Goal: Information Seeking & Learning: Learn about a topic

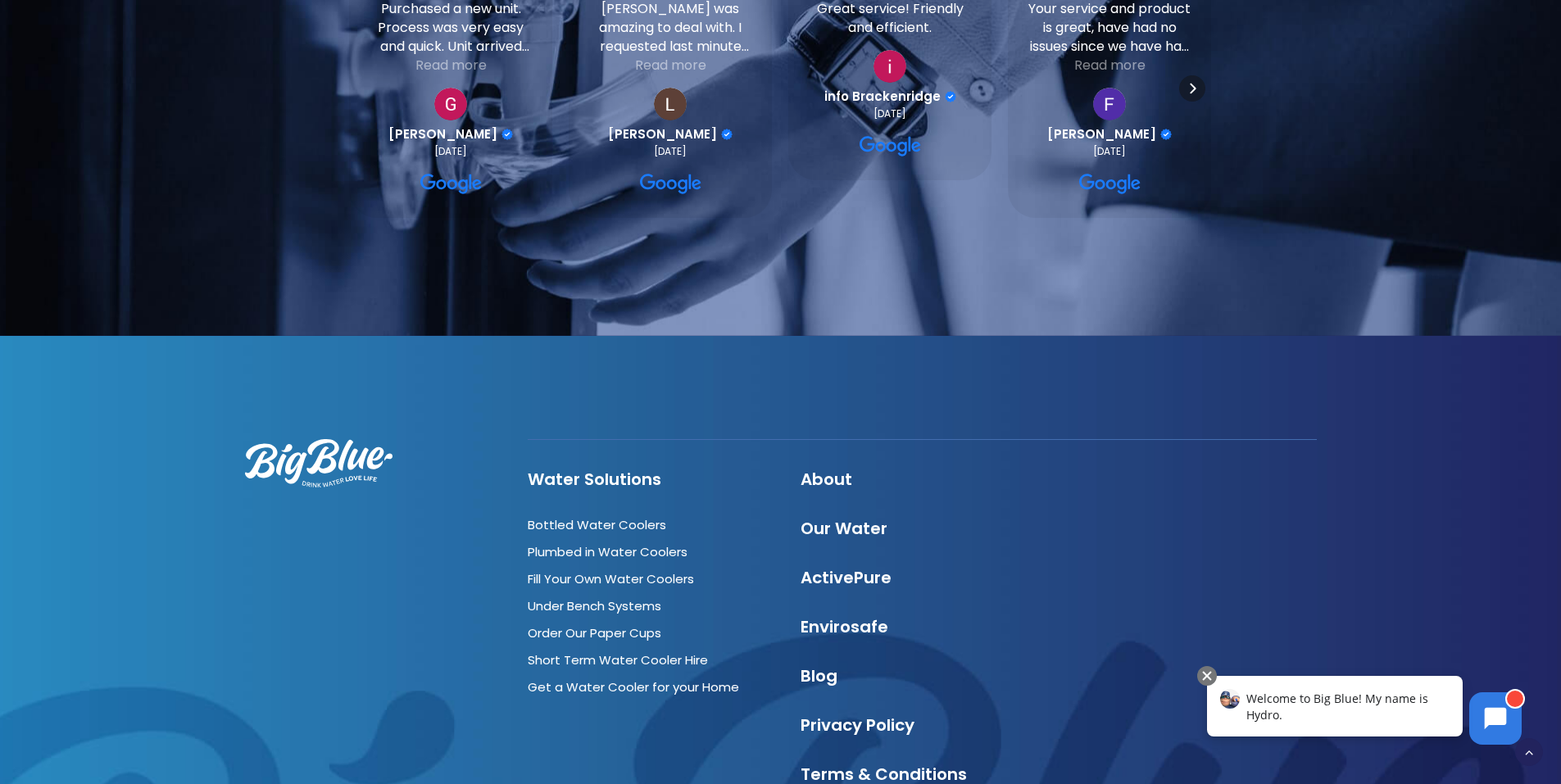
scroll to position [5589, 0]
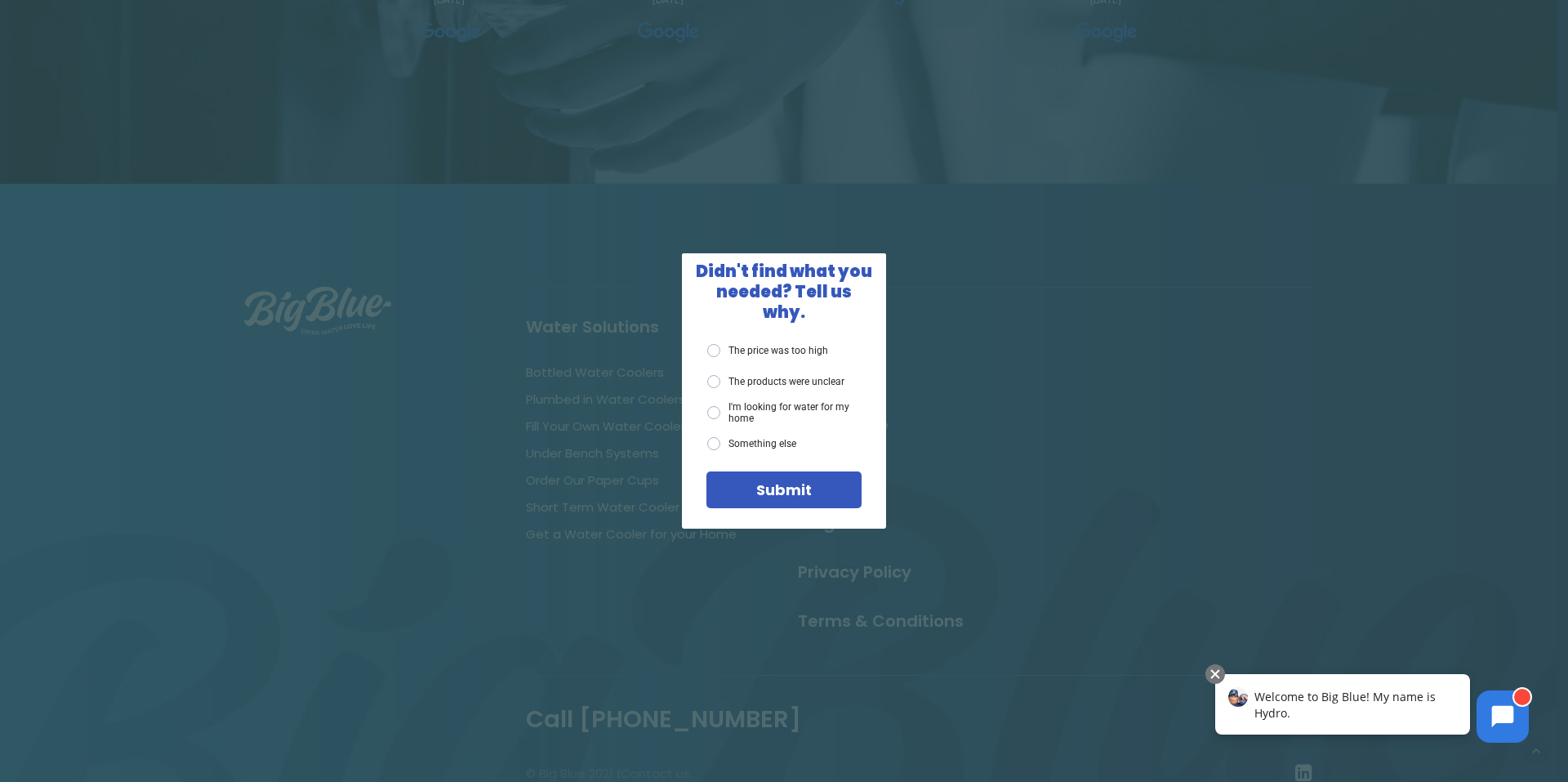
click at [1230, 301] on div "X Didn't find what you needed? Tell us why. The price was too high The products…" at bounding box center [784, 391] width 1568 height 782
click at [869, 277] on span "X" at bounding box center [870, 267] width 14 height 20
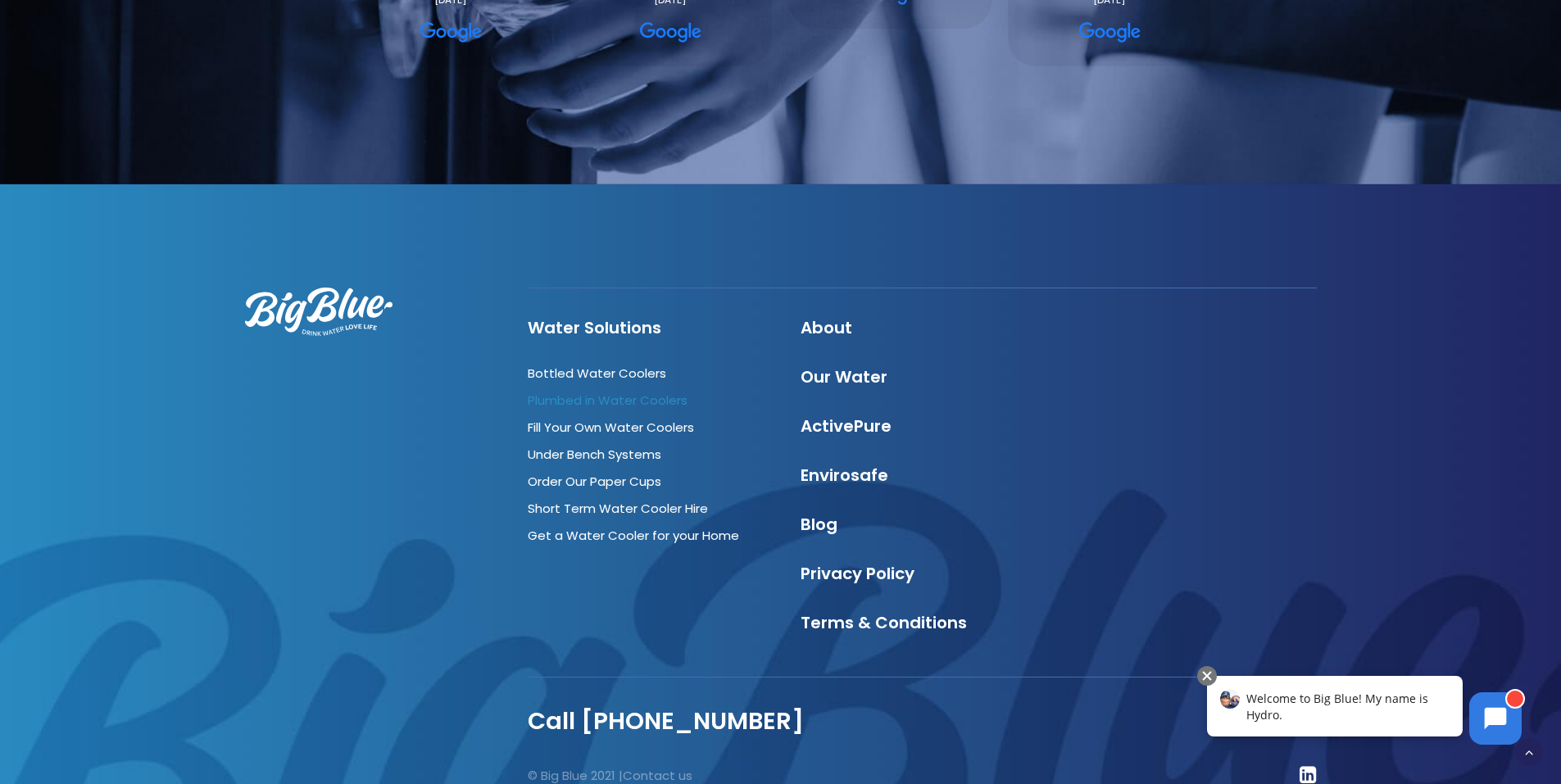
click at [676, 392] on link "Plumbed in Water Coolers" at bounding box center [607, 401] width 159 height 17
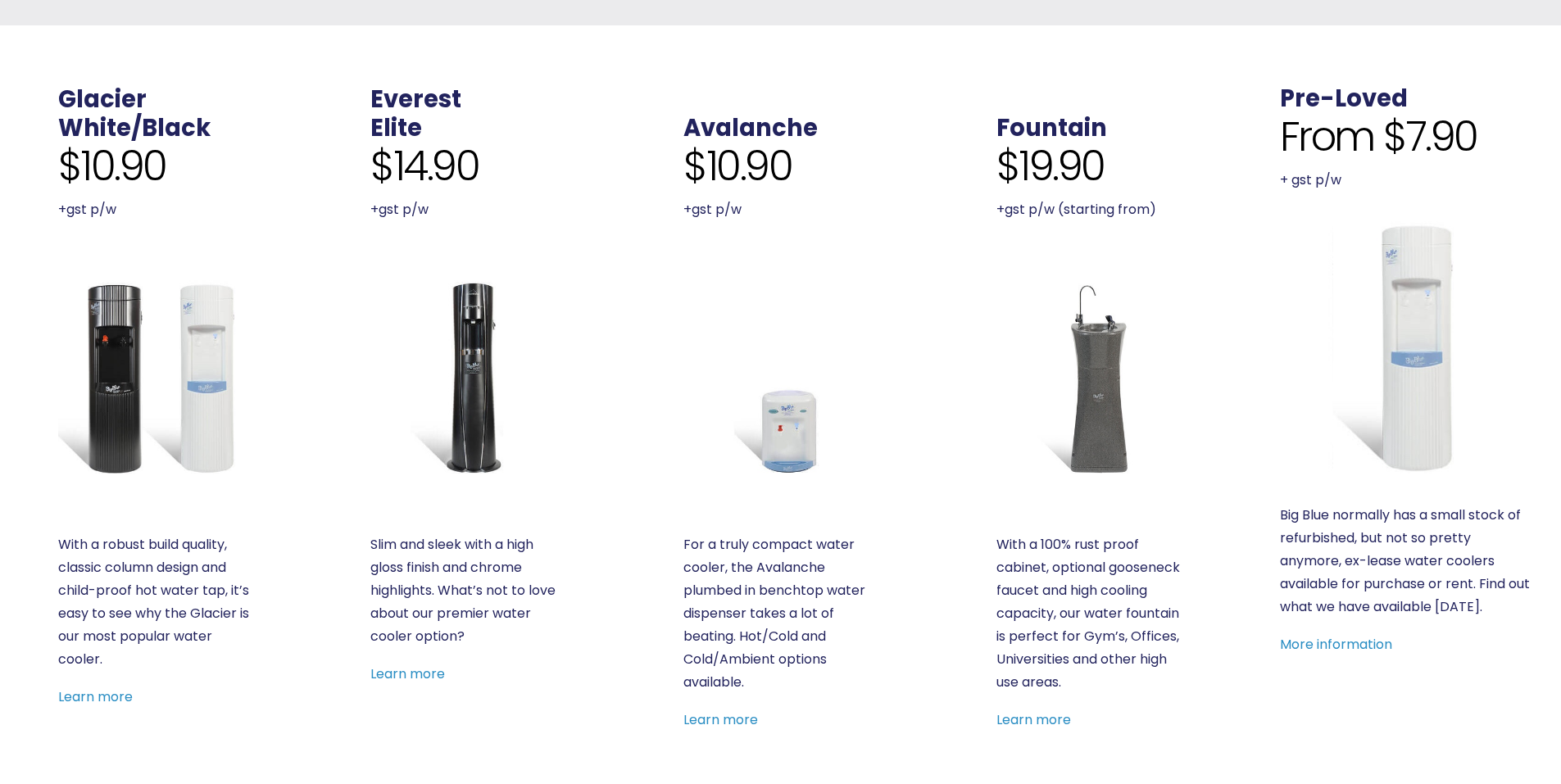
scroll to position [573, 0]
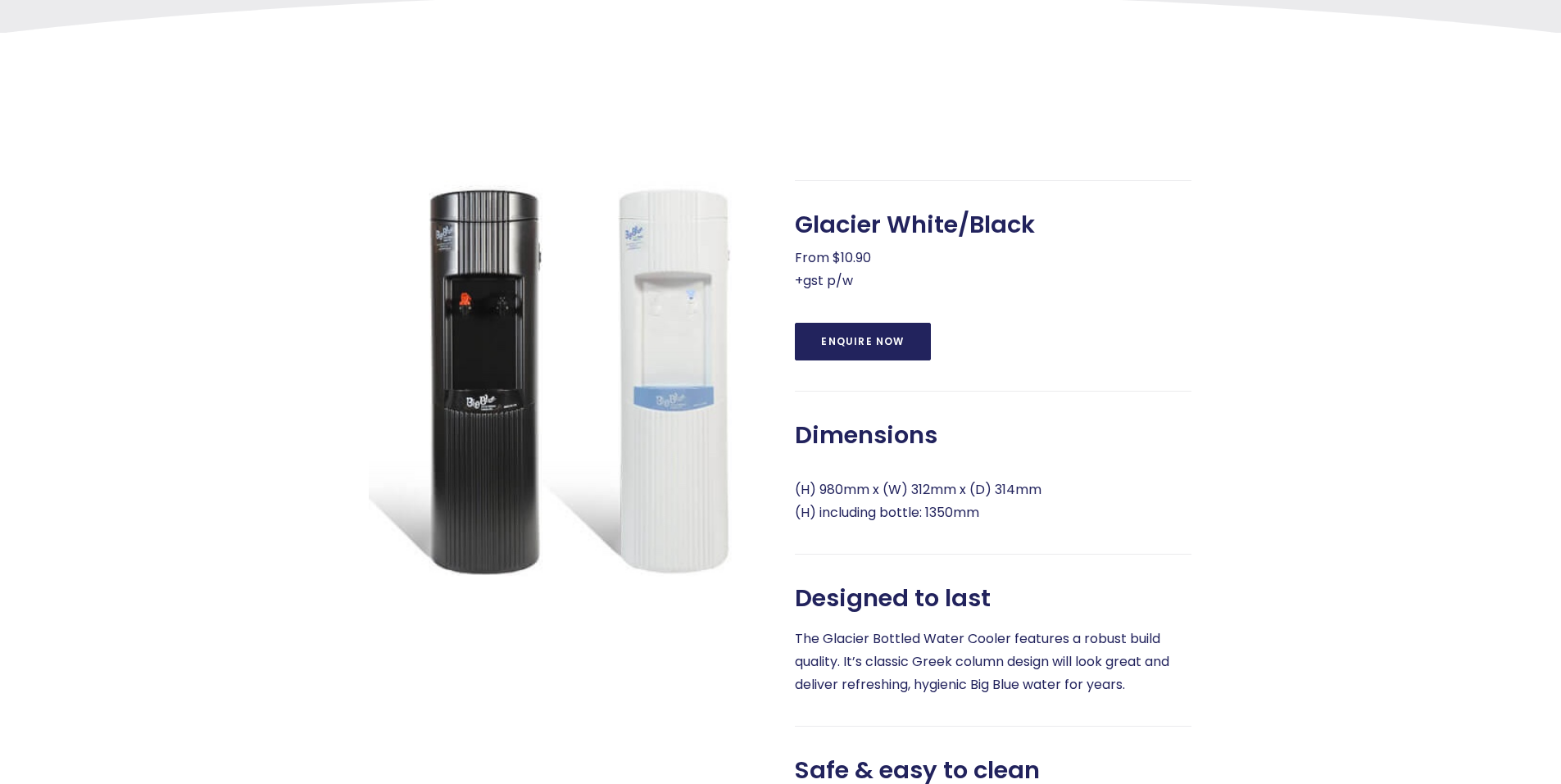
scroll to position [594, 0]
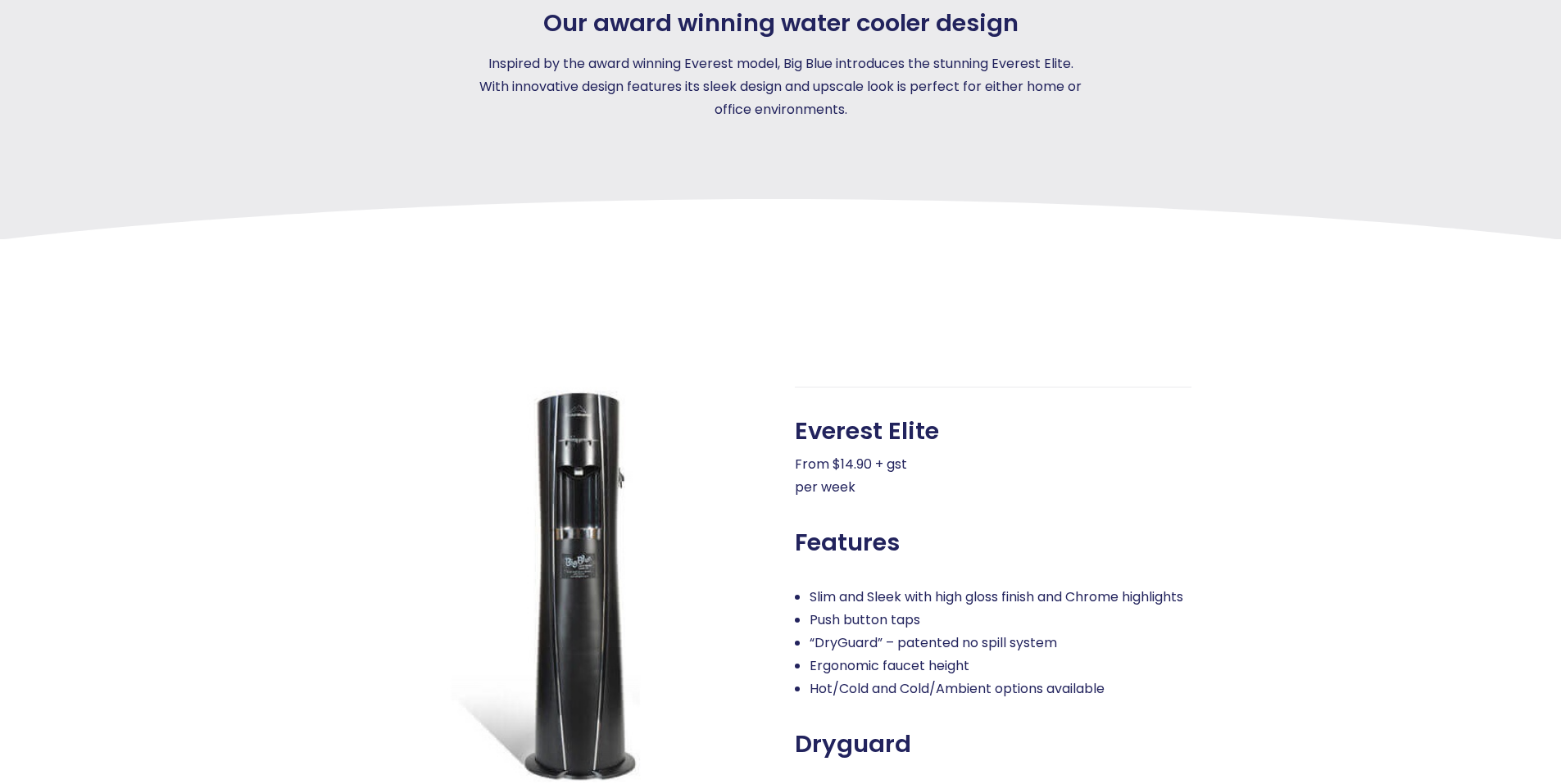
scroll to position [410, 0]
